Goal: Communication & Community: Ask a question

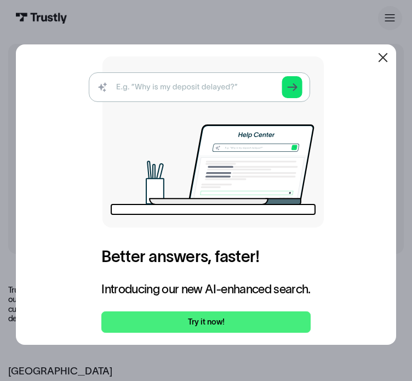
click at [382, 51] on div at bounding box center [383, 57] width 13 height 13
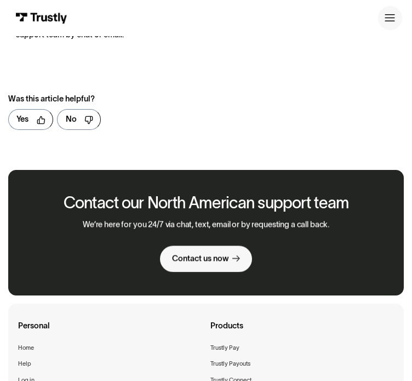
scroll to position [546, 0]
click at [183, 256] on link "Contact us now" at bounding box center [206, 258] width 93 height 26
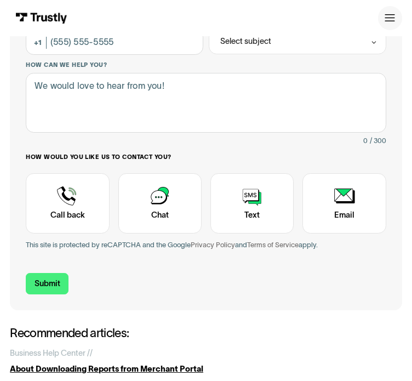
scroll to position [188, 0]
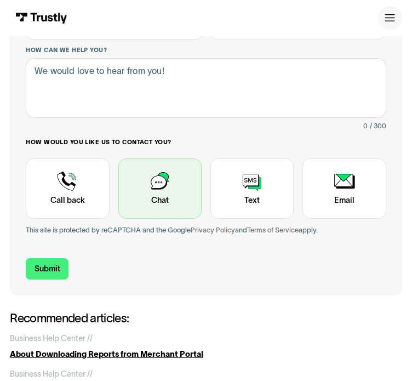
click at [130, 192] on div "Contact Trustly Support" at bounding box center [159, 188] width 83 height 60
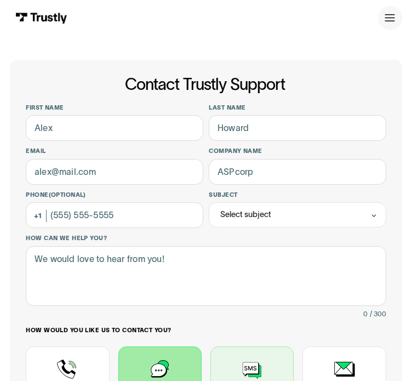
scroll to position [1, 0]
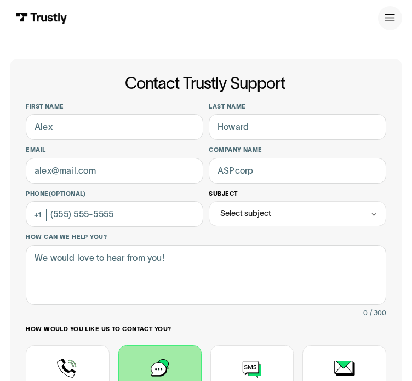
click at [209, 225] on div "Select subject" at bounding box center [297, 213] width 177 height 25
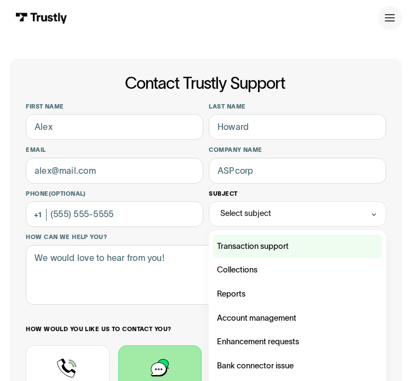
click at [213, 251] on div "Contact Trustly Support" at bounding box center [297, 247] width 169 height 24
type input "**********"
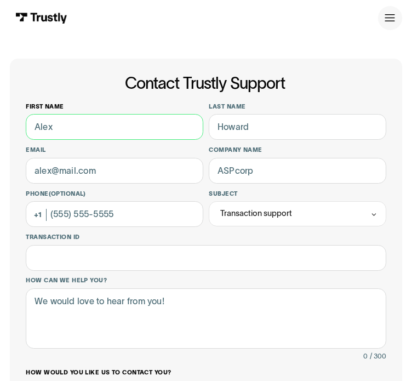
click at [54, 140] on input "First name" at bounding box center [114, 127] width 177 height 26
type input "f"
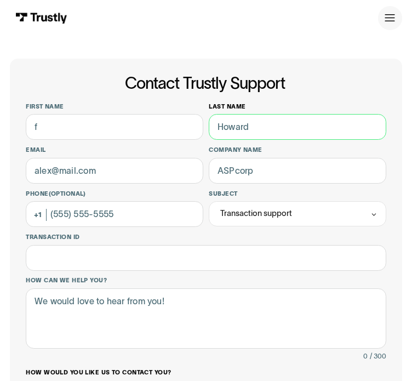
click at [209, 140] on input "Last name" at bounding box center [297, 127] width 177 height 26
type input "k"
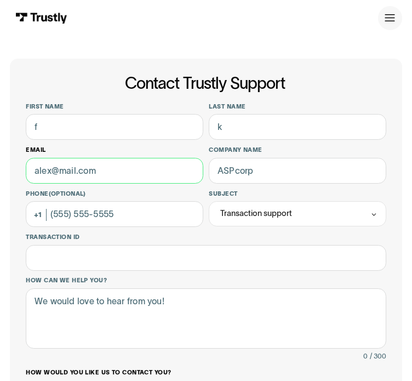
click at [86, 184] on input "Email" at bounding box center [114, 171] width 177 height 26
type input "farhad.angelo30@gmail.com"
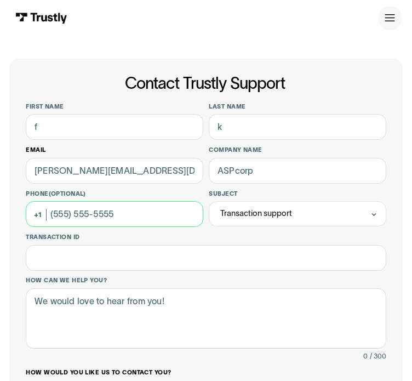
type input "(301) 412-2547"
click at [121, 224] on input "(301) 412-2547" at bounding box center [114, 214] width 177 height 26
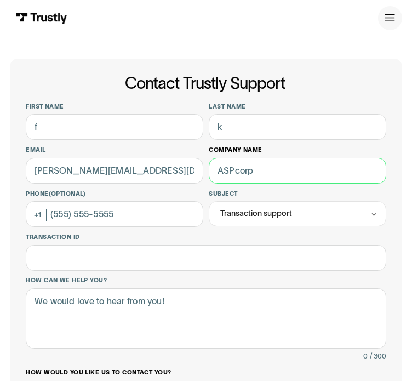
click at [209, 184] on input "Company name" at bounding box center [297, 171] width 177 height 26
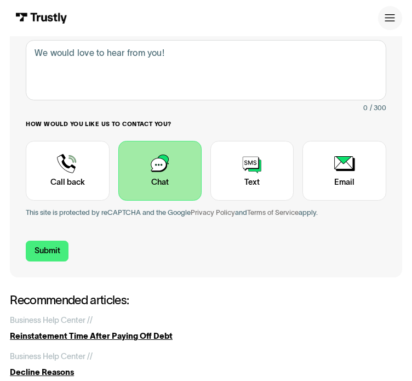
scroll to position [250, 0]
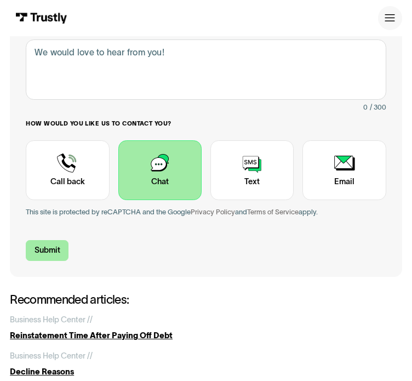
click at [59, 261] on input "Submit" at bounding box center [47, 250] width 43 height 21
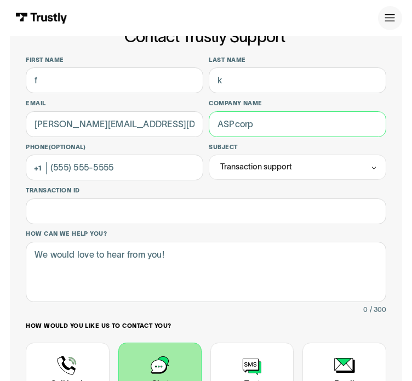
scroll to position [47, 0]
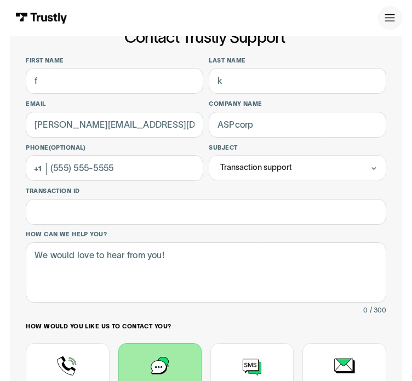
click at [0, 0] on p "Personal" at bounding box center [0, 0] width 0 height 0
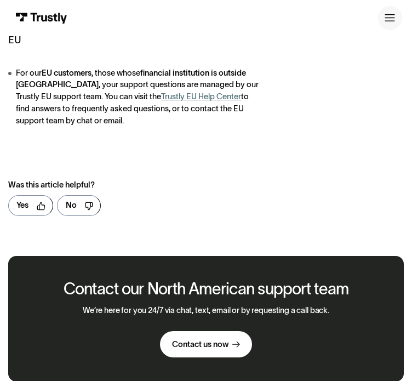
scroll to position [458, 0]
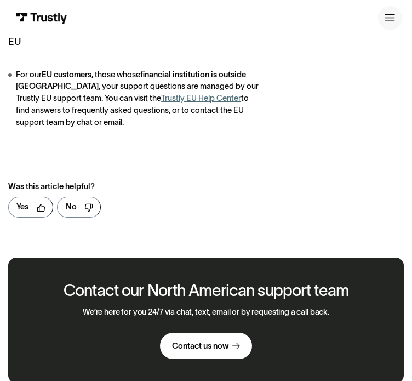
click at [192, 320] on div "We’re here for you 24/7 via chat, text, email or by requesting a call back. Con…" at bounding box center [206, 334] width 247 height 52
click at [235, 333] on link "Contact us now" at bounding box center [206, 346] width 93 height 26
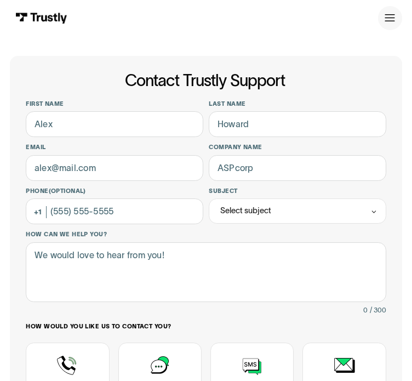
scroll to position [1, 0]
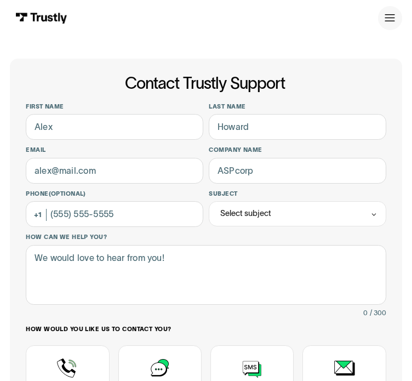
click at [0, 0] on p "Personal" at bounding box center [0, 0] width 0 height 0
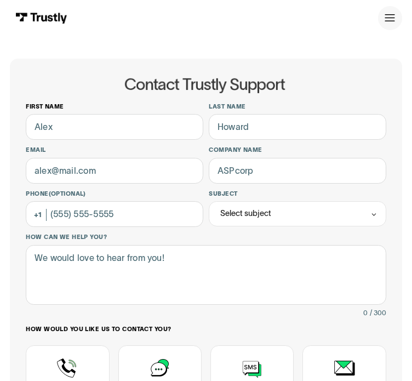
scroll to position [1, 0]
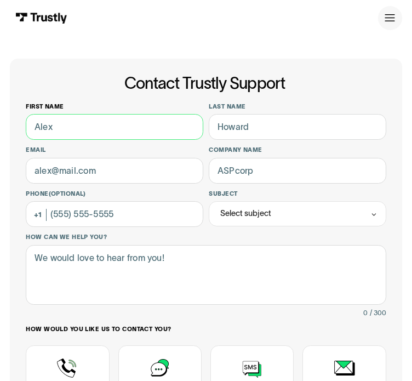
click at [80, 140] on input "First name" at bounding box center [114, 127] width 177 height 26
type input "f"
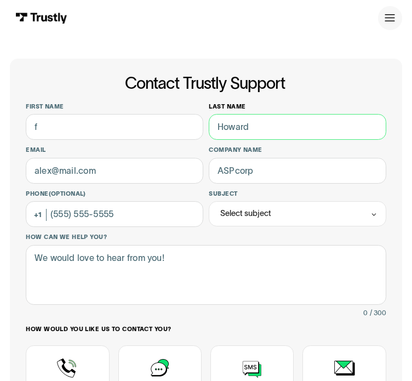
click at [209, 140] on input "Last name" at bounding box center [297, 127] width 177 height 26
type input "k"
click at [101, 197] on div "First name f Last name k Email Company name Phone (Optional) Subject Select sub…" at bounding box center [206, 266] width 360 height 327
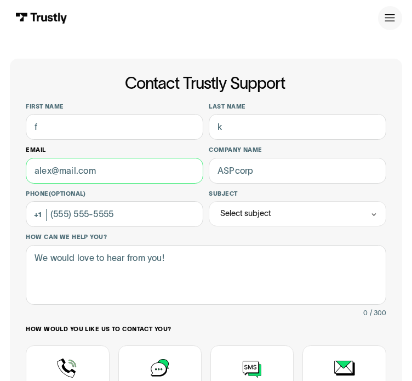
click at [100, 184] on input "Email" at bounding box center [114, 171] width 177 height 26
type input "[PERSON_NAME][EMAIL_ADDRESS][DOMAIN_NAME]"
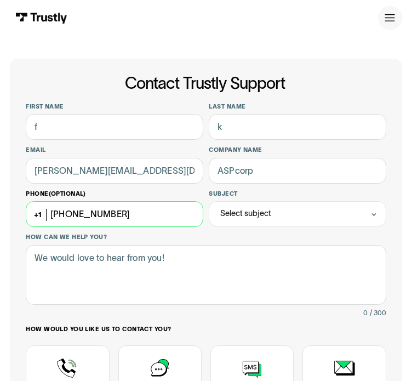
click at [113, 227] on input "(301) 412-2547" at bounding box center [114, 214] width 177 height 26
type input "3"
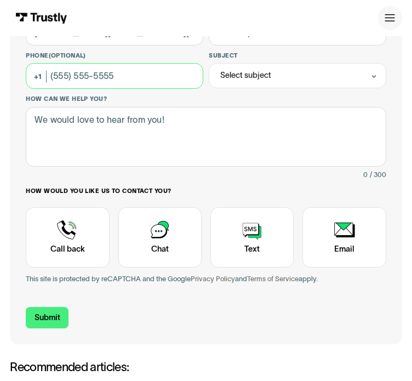
scroll to position [141, 0]
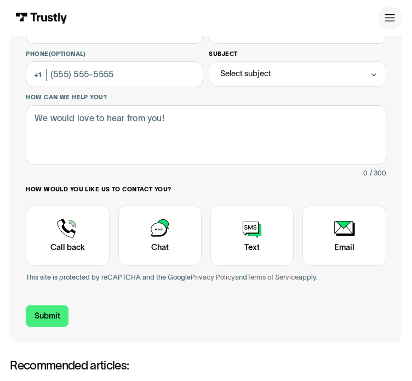
click at [209, 87] on div "Select subject" at bounding box center [297, 73] width 177 height 25
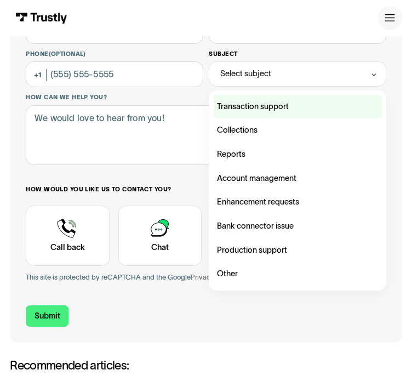
click at [213, 110] on div "Contact Trustly Support" at bounding box center [297, 107] width 169 height 24
type input "**********"
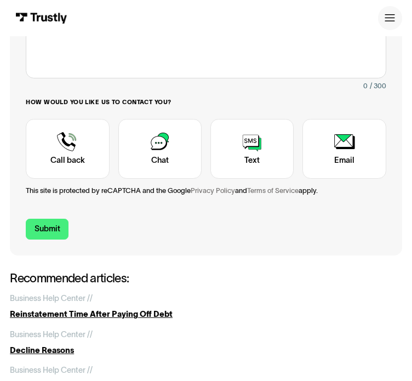
scroll to position [282, 0]
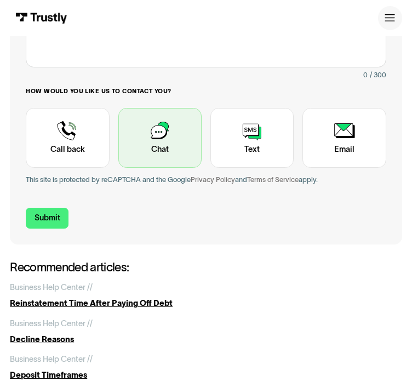
click at [118, 122] on div "Contact Trustly Support" at bounding box center [159, 138] width 83 height 60
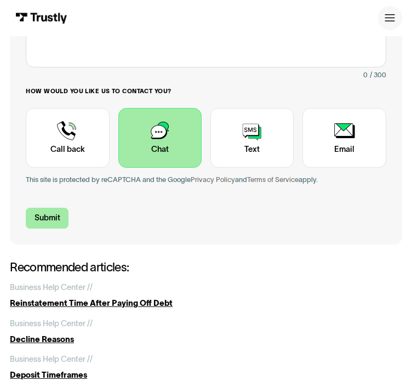
click at [59, 229] on input "Submit" at bounding box center [47, 218] width 43 height 21
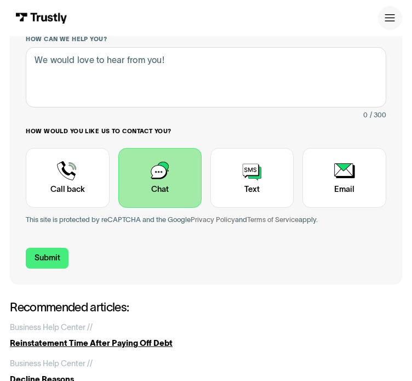
scroll to position [260, 0]
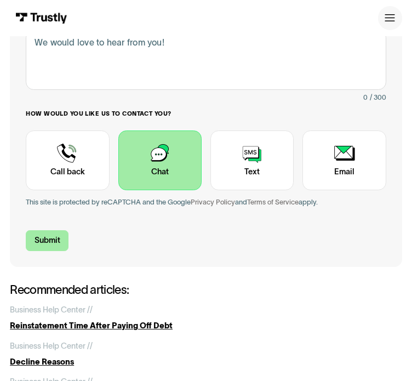
type input "fanduel"
click at [42, 251] on input "Submit" at bounding box center [47, 240] width 43 height 21
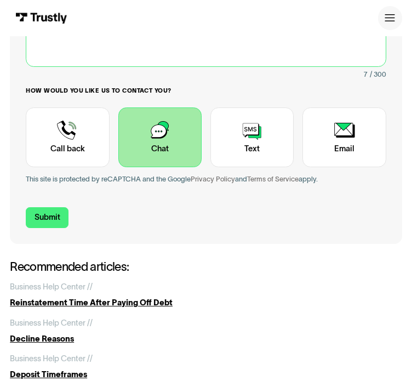
scroll to position [284, 0]
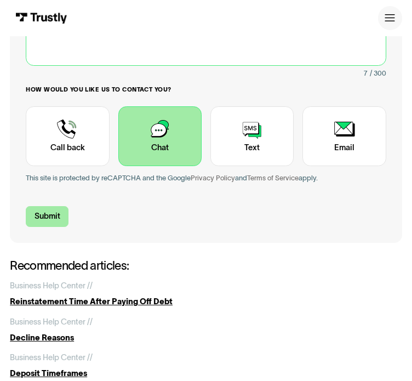
type textarea "dispute"
click at [65, 226] on input "Submit" at bounding box center [47, 216] width 43 height 21
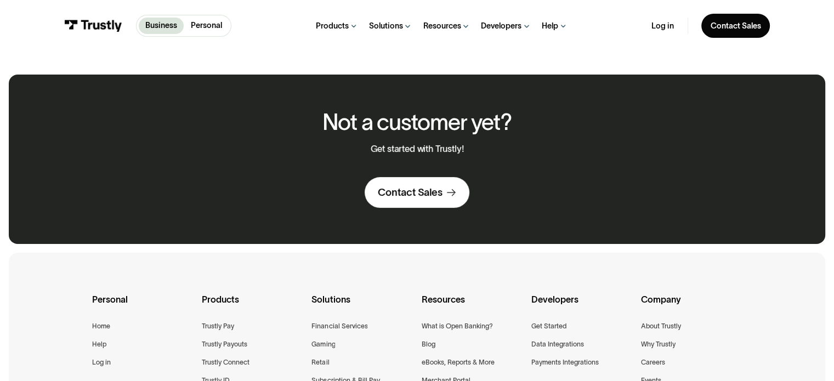
scroll to position [245, 0]
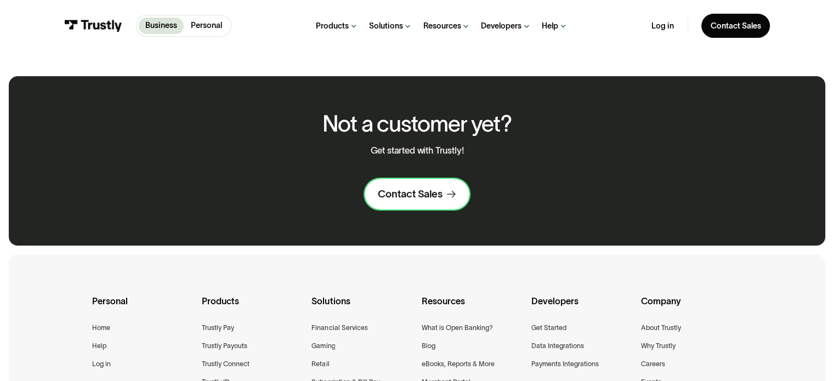
click at [412, 184] on link "Contact Sales" at bounding box center [417, 194] width 105 height 31
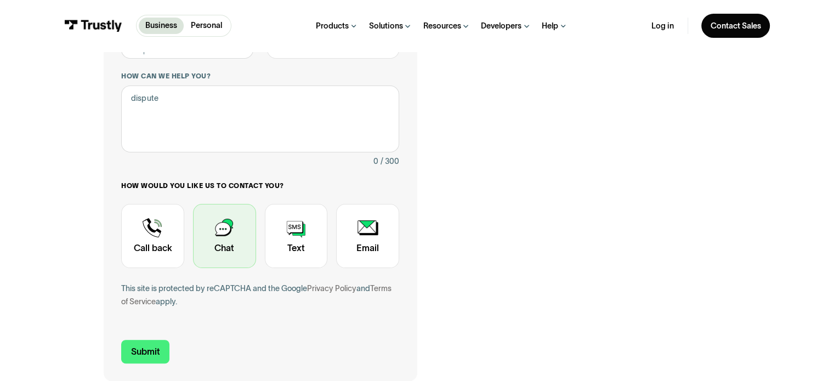
scroll to position [228, 0]
click at [217, 256] on div "Contact Trustly Support" at bounding box center [224, 236] width 63 height 65
click at [221, 253] on div "Contact Trustly Support" at bounding box center [224, 236] width 63 height 65
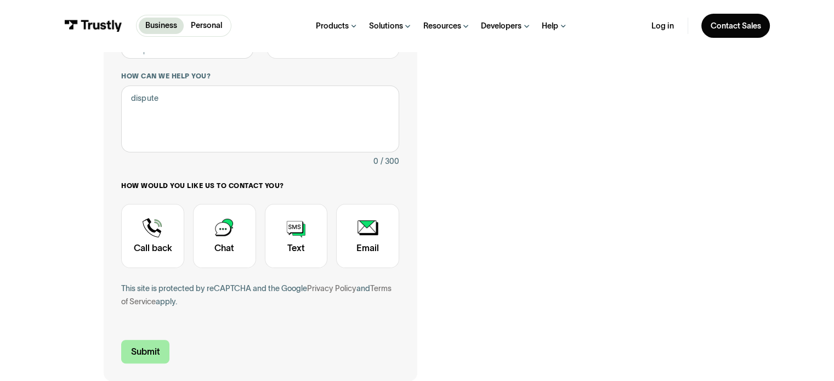
click at [153, 351] on input "Submit" at bounding box center [145, 352] width 48 height 24
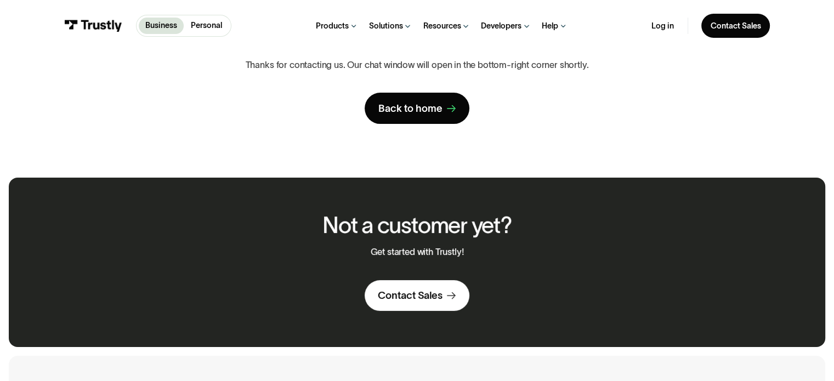
scroll to position [0, 0]
